Goal: Transaction & Acquisition: Purchase product/service

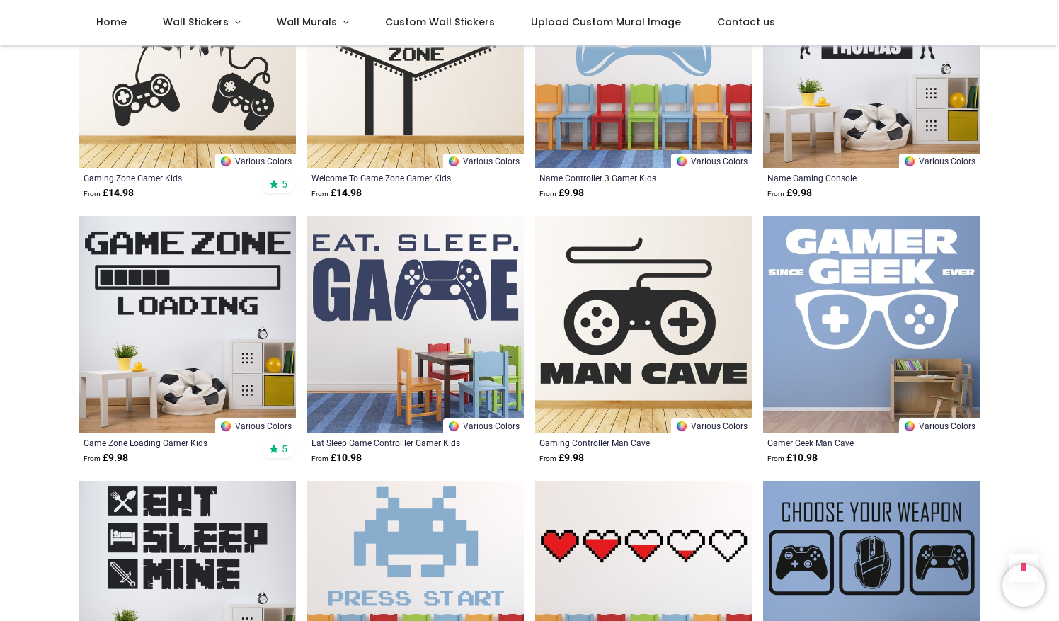
scroll to position [904, 0]
drag, startPoint x: 0, startPoint y: 0, endPoint x: 520, endPoint y: 374, distance: 640.0
click at [520, 374] on img at bounding box center [415, 325] width 217 height 217
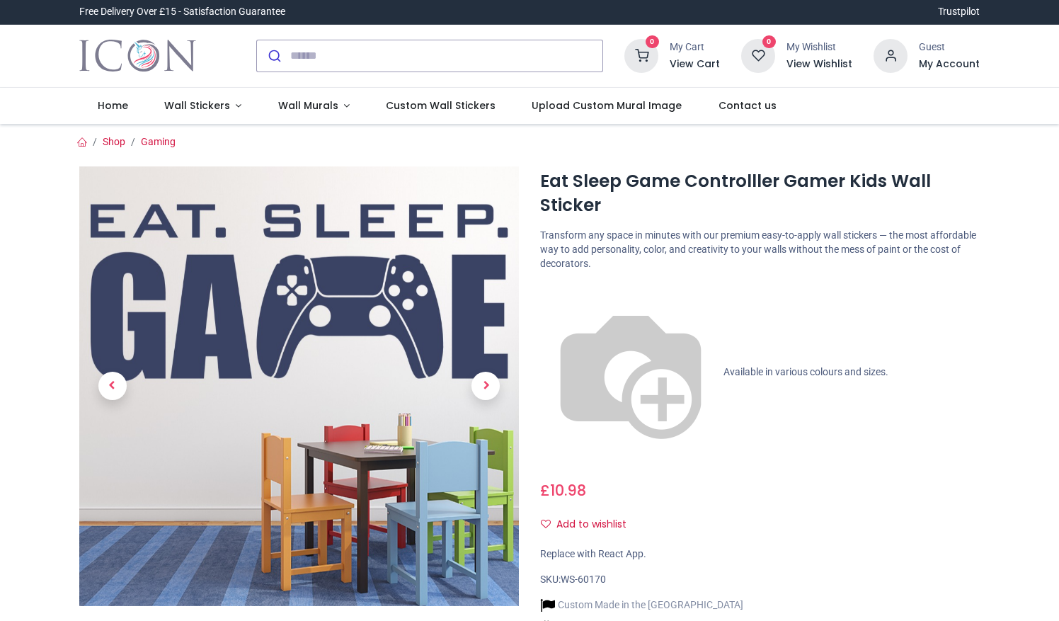
click at [219, 98] on link "Wall Stickers" at bounding box center [203, 106] width 114 height 37
click at [219, 98] on li "Wall Stickers" at bounding box center [203, 106] width 114 height 37
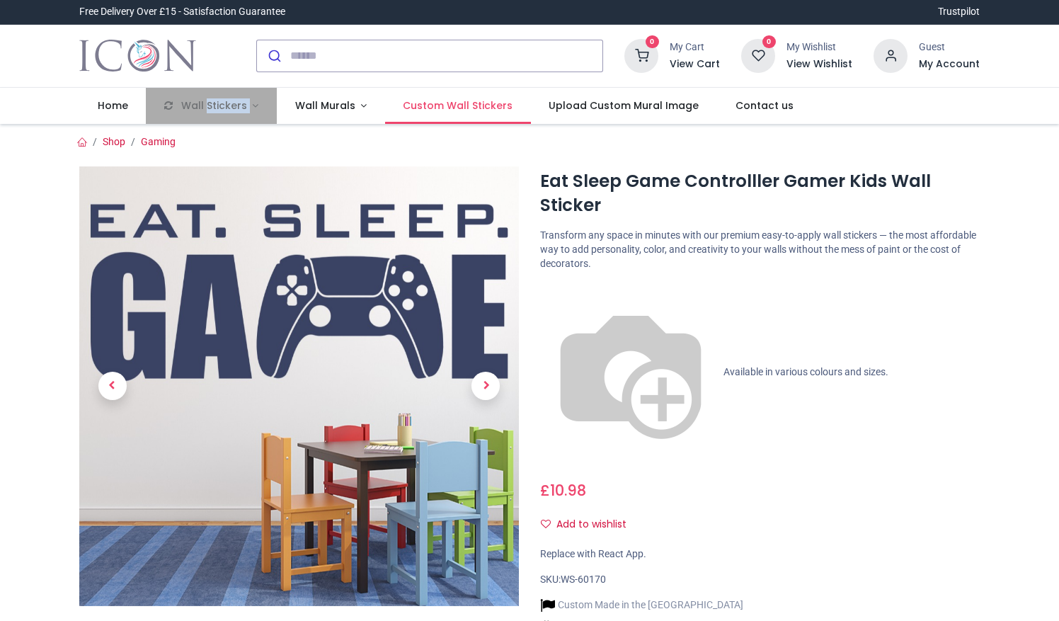
click at [484, 97] on link "Custom Wall Stickers" at bounding box center [458, 106] width 146 height 37
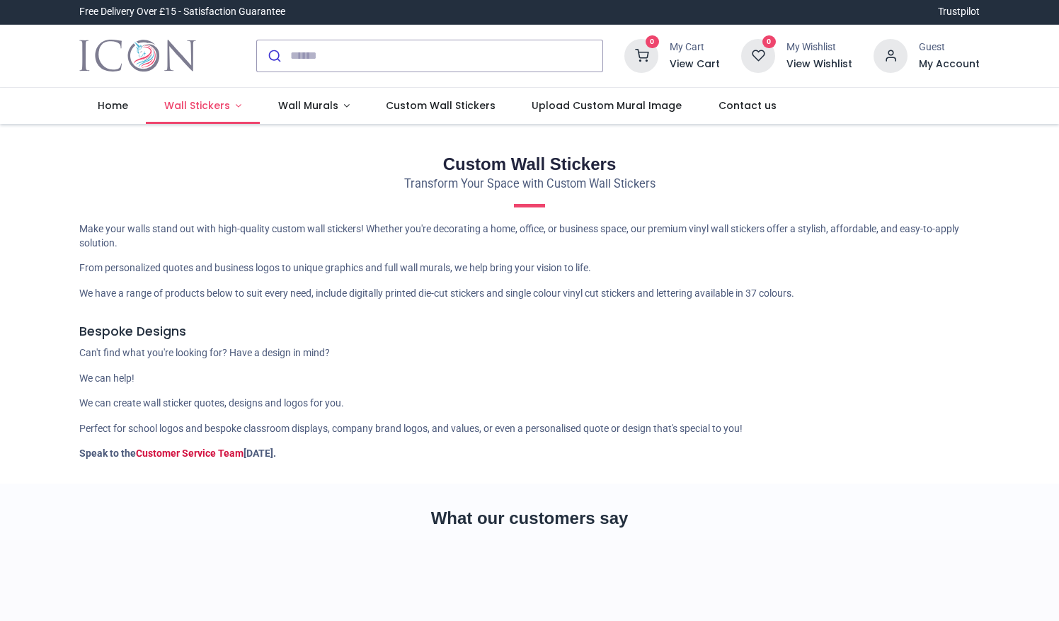
click at [234, 115] on link "Wall Stickers" at bounding box center [203, 106] width 114 height 37
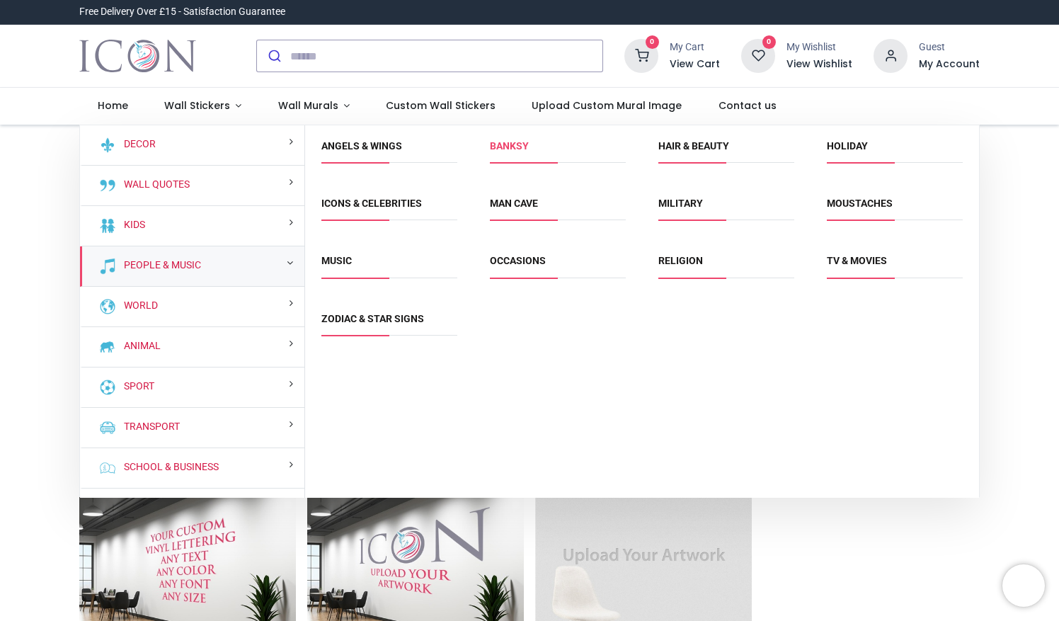
click at [508, 147] on link "Banksy" at bounding box center [509, 145] width 39 height 11
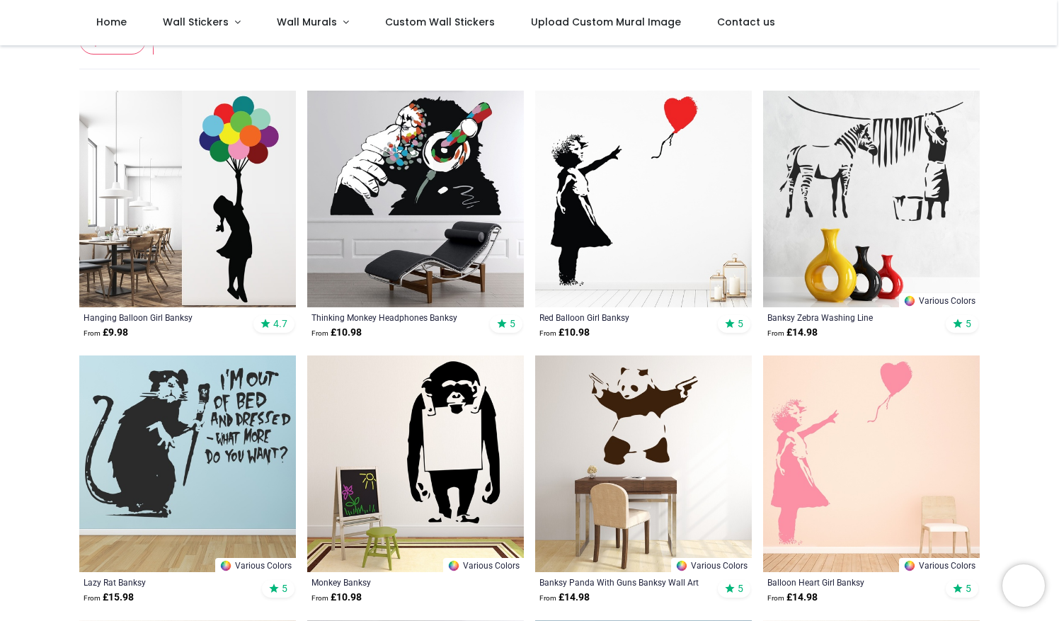
scroll to position [236, 0]
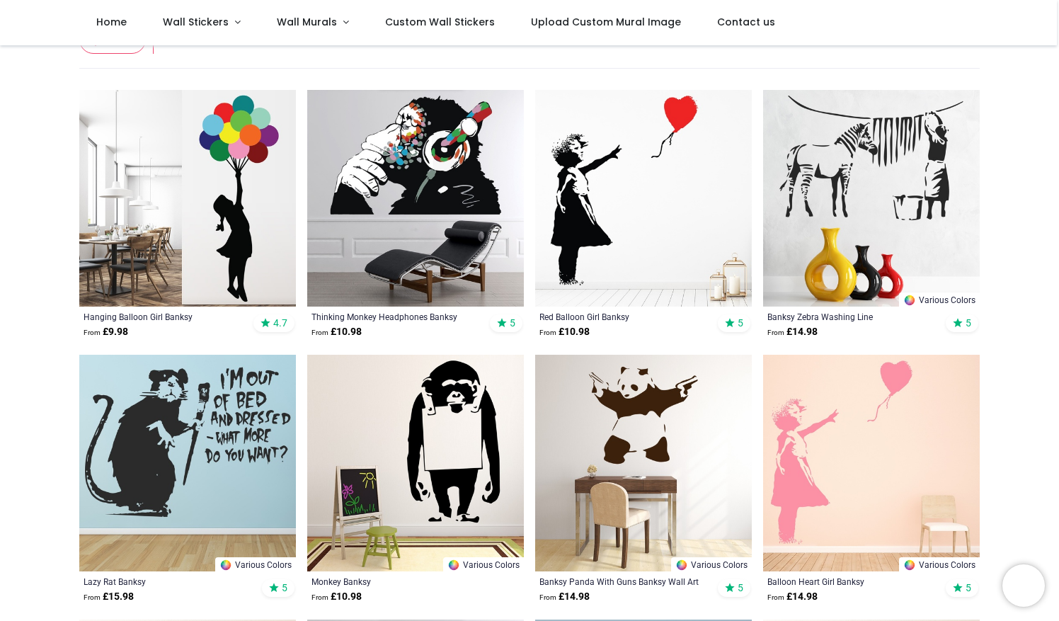
click at [421, 147] on img at bounding box center [415, 198] width 217 height 217
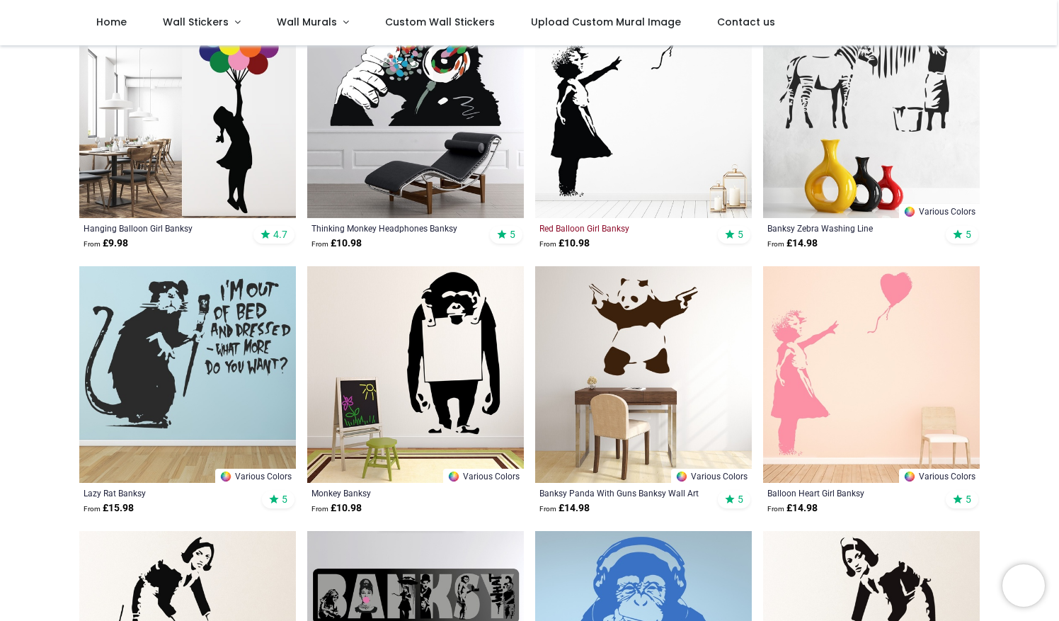
scroll to position [325, 0]
click at [634, 350] on img at bounding box center [643, 374] width 217 height 217
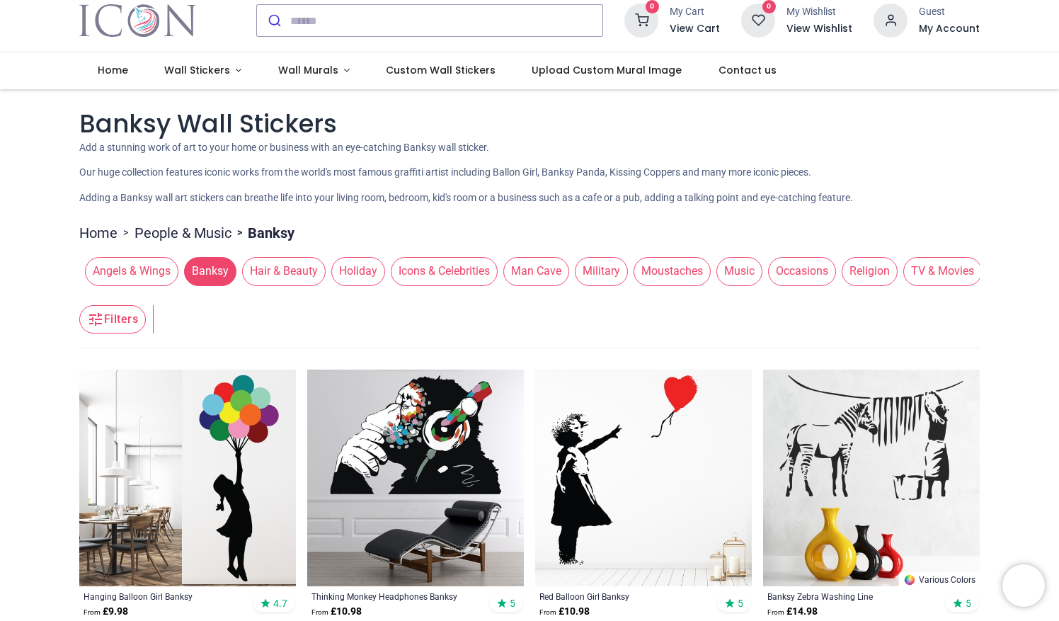
scroll to position [0, 0]
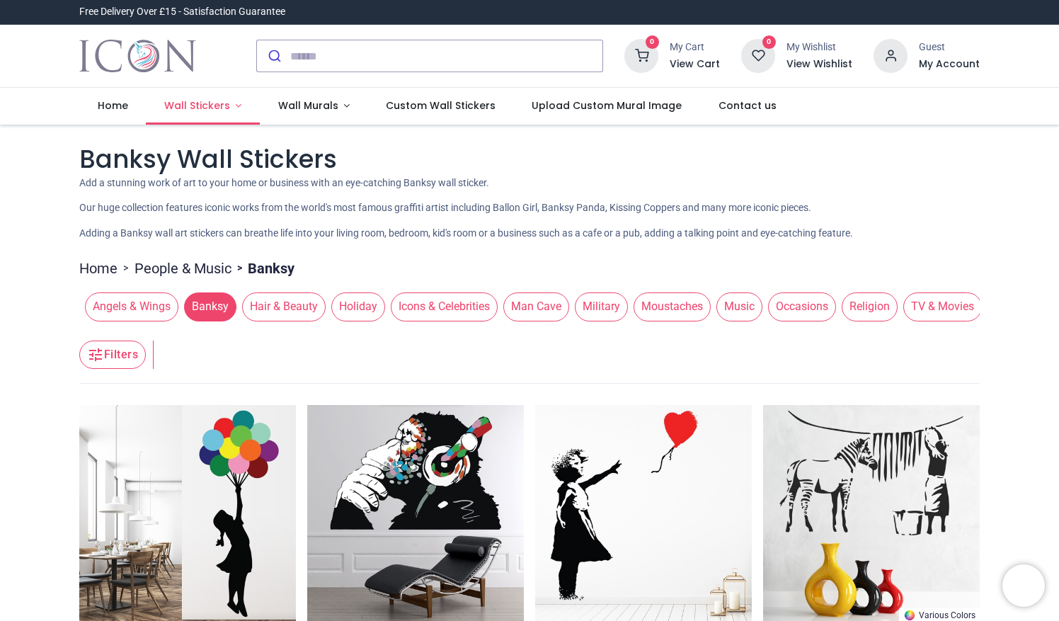
click at [231, 98] on link "Wall Stickers" at bounding box center [203, 106] width 114 height 37
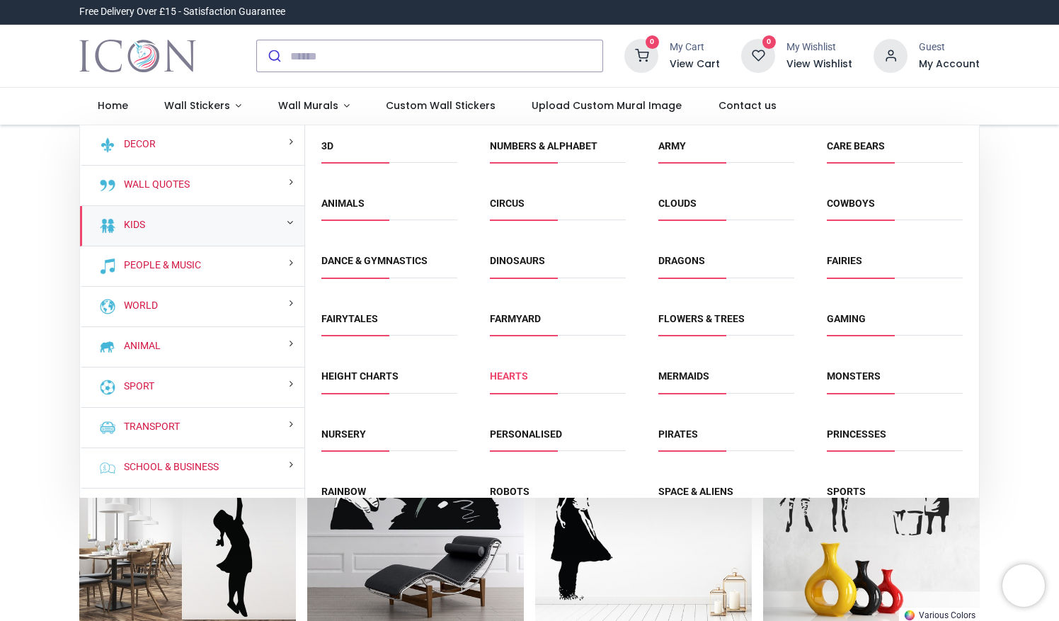
click at [508, 374] on link "Hearts" at bounding box center [509, 375] width 38 height 11
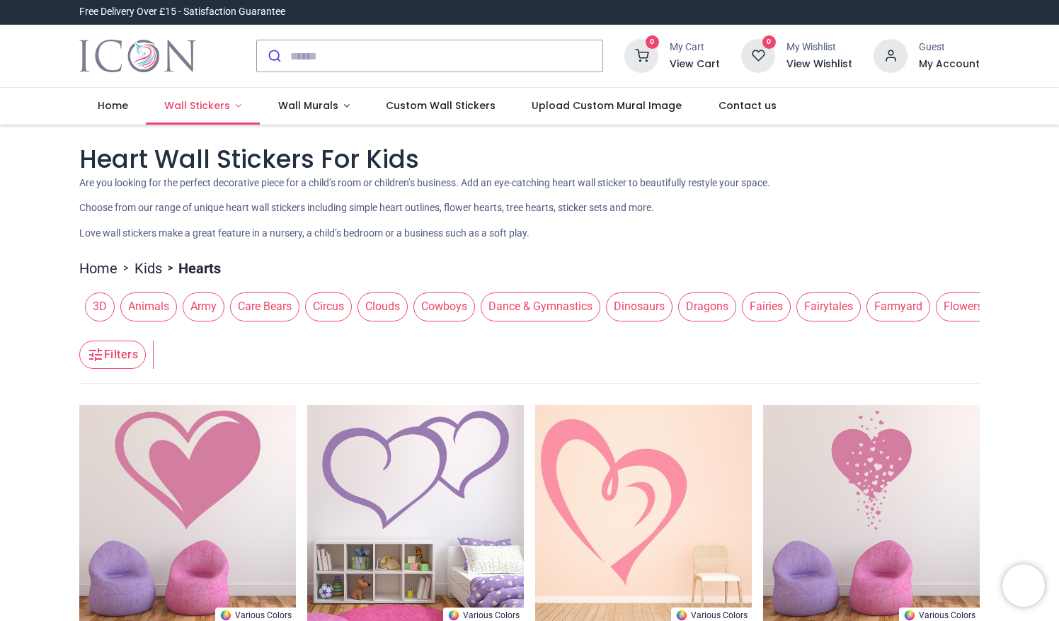
click at [236, 106] on link "Wall Stickers" at bounding box center [203, 106] width 114 height 37
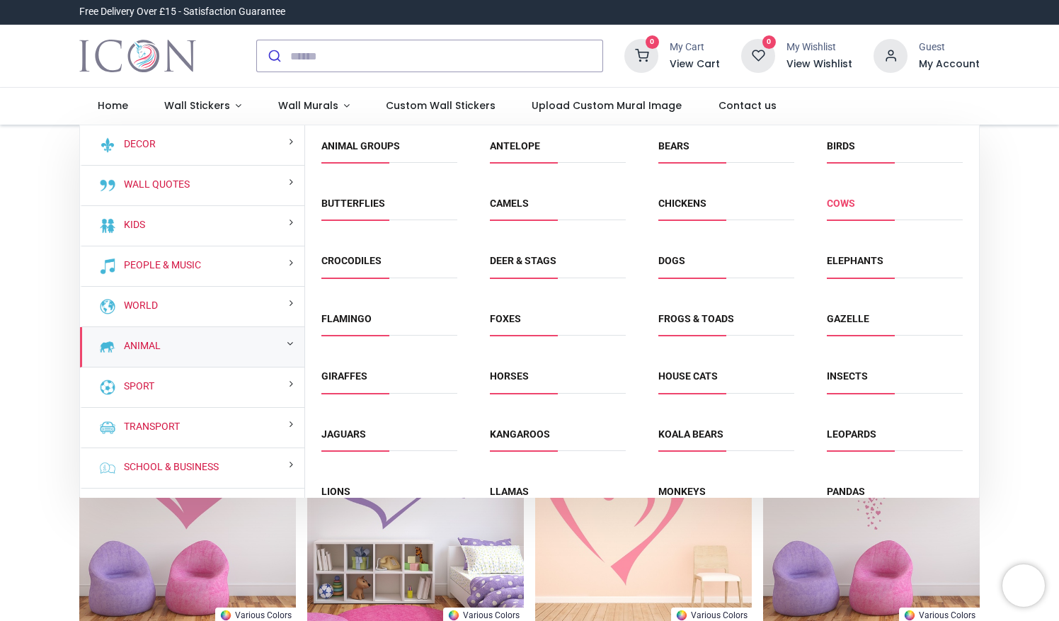
click at [827, 205] on link "Cows" at bounding box center [841, 202] width 28 height 11
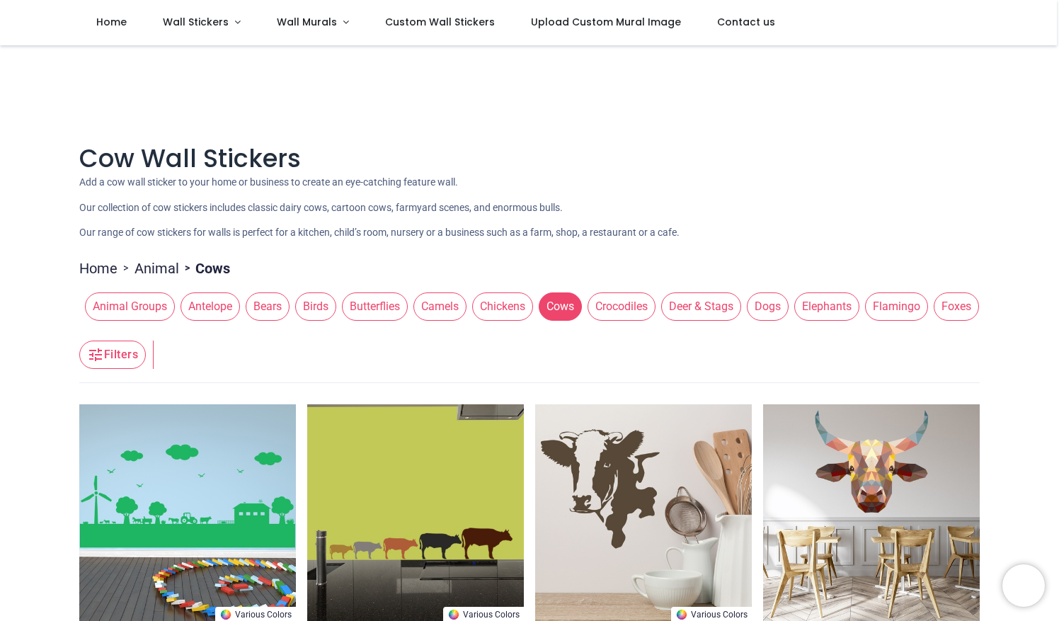
scroll to position [106, 0]
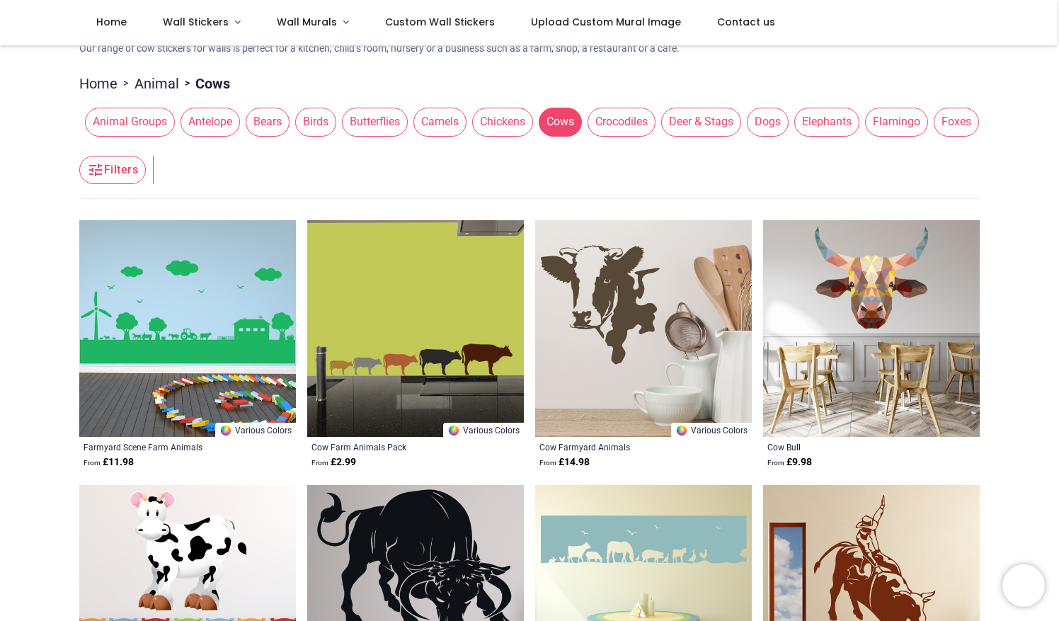
click at [399, 371] on img at bounding box center [415, 328] width 217 height 217
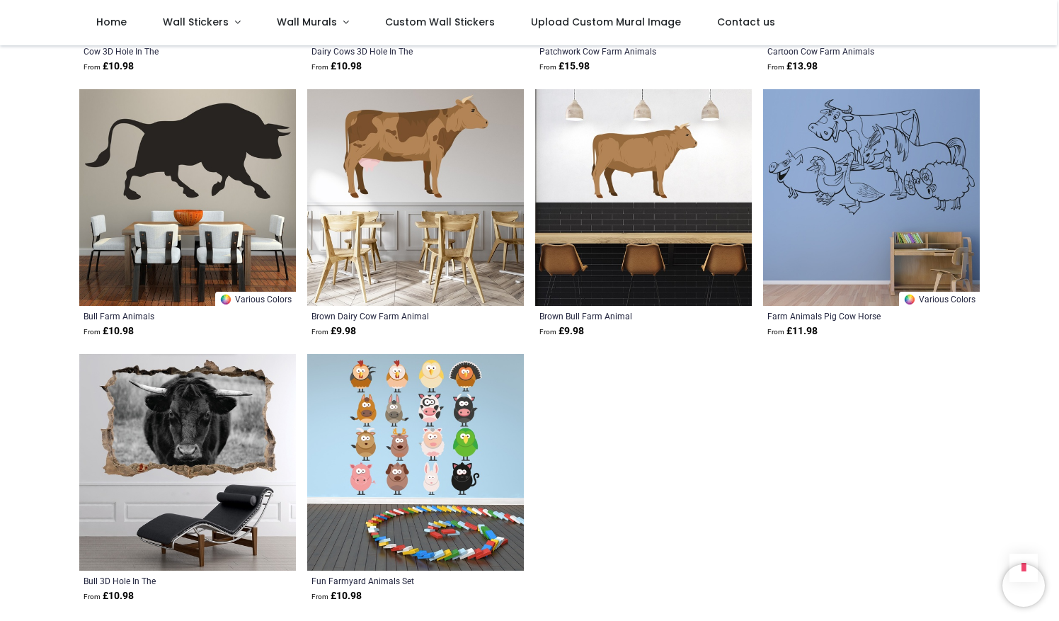
scroll to position [1297, 0]
